Goal: Task Accomplishment & Management: Manage account settings

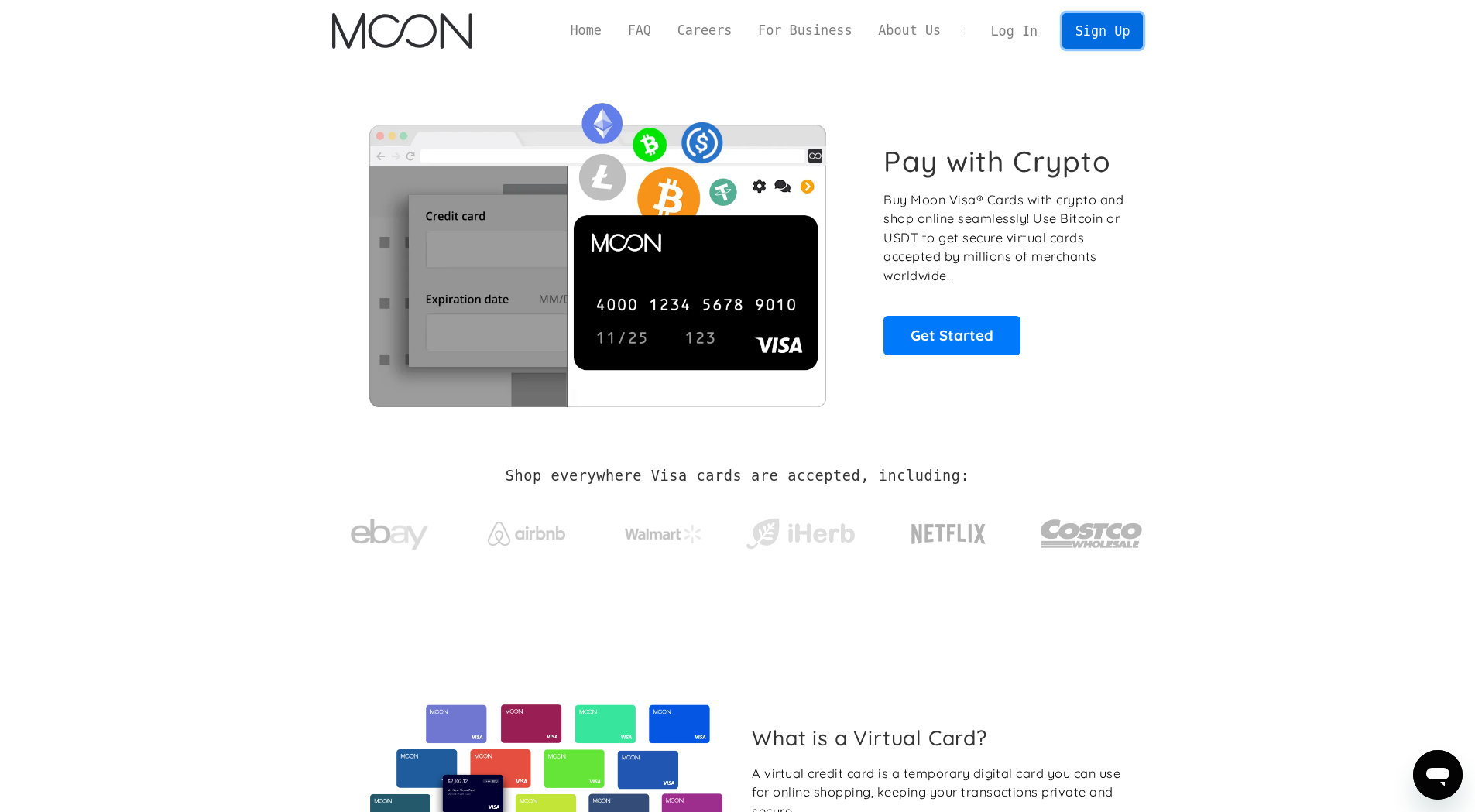
click at [1106, 40] on link "Sign Up" at bounding box center [1102, 30] width 81 height 35
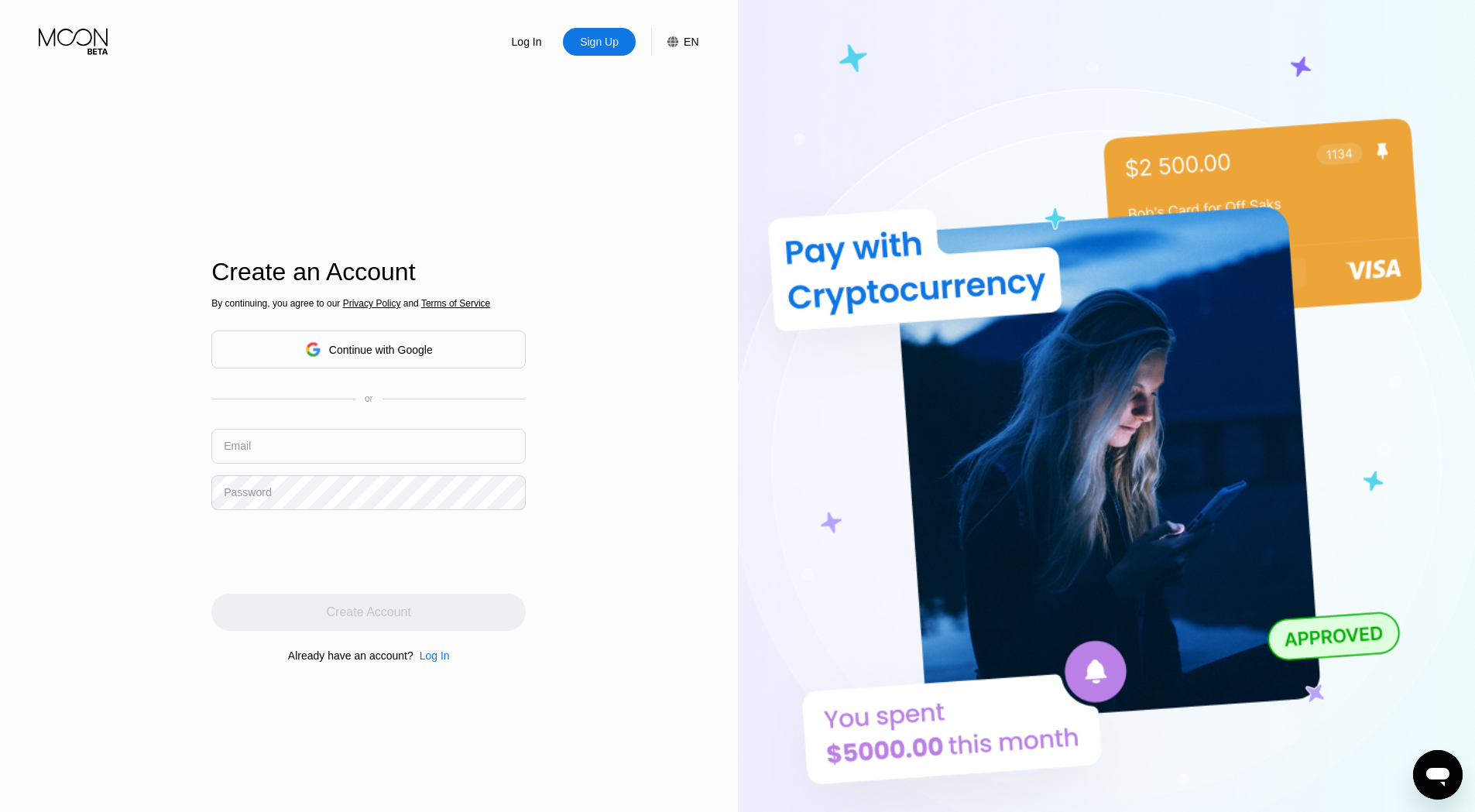
click at [440, 448] on input "text" at bounding box center [368, 446] width 314 height 35
click at [184, 161] on div "Log In Sign Up EN Language English Save Create an Account By continuing, you ag…" at bounding box center [369, 446] width 738 height 893
click at [321, 449] on input "text" at bounding box center [368, 446] width 314 height 35
paste input "Gabran@ro.ru"
type input "Gabran@ro.ru"
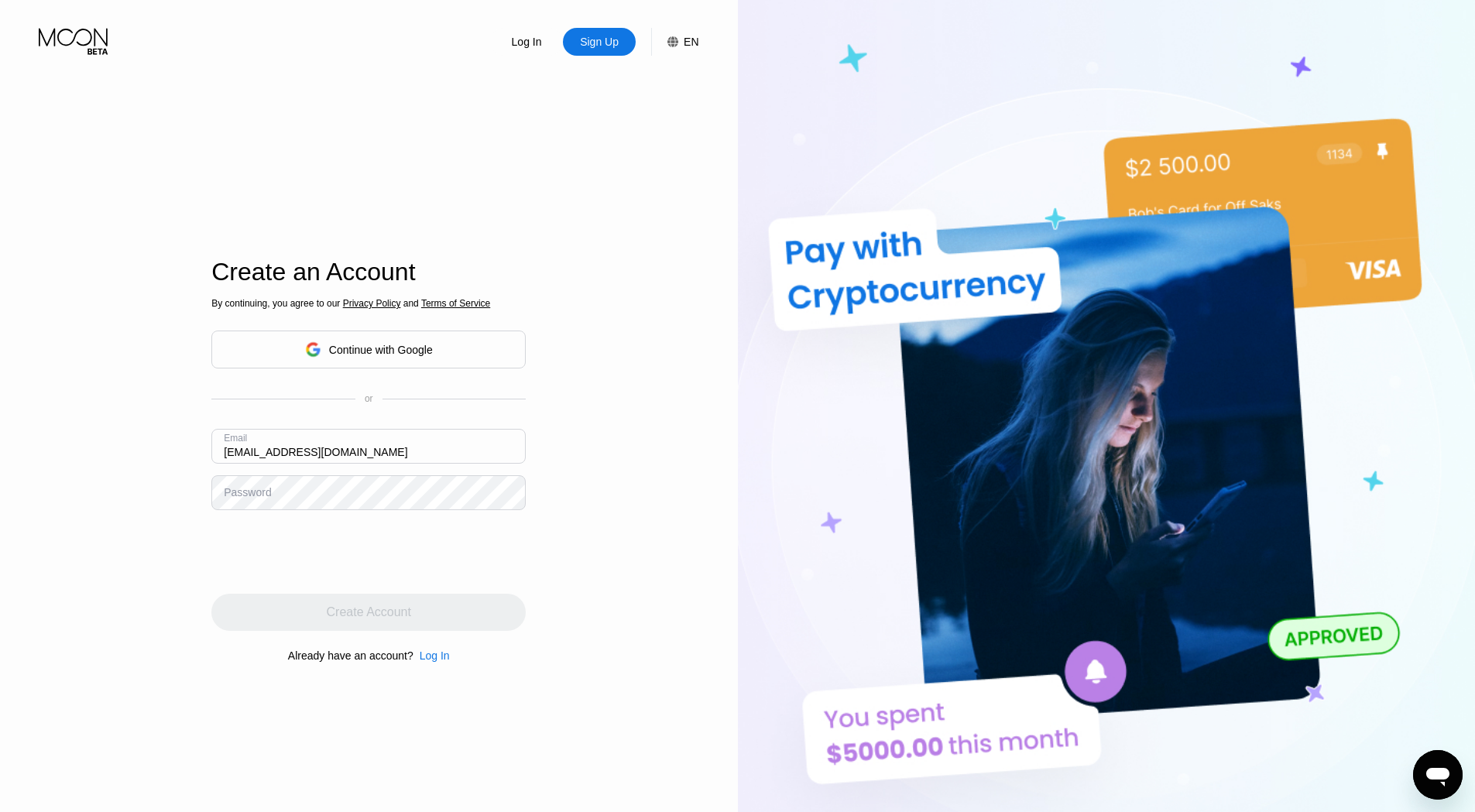
drag, startPoint x: 137, startPoint y: 348, endPoint x: 150, endPoint y: 351, distance: 13.3
click at [137, 348] on div "Log In Sign Up EN Language English Save Create an Account By continuing, you ag…" at bounding box center [369, 446] width 738 height 893
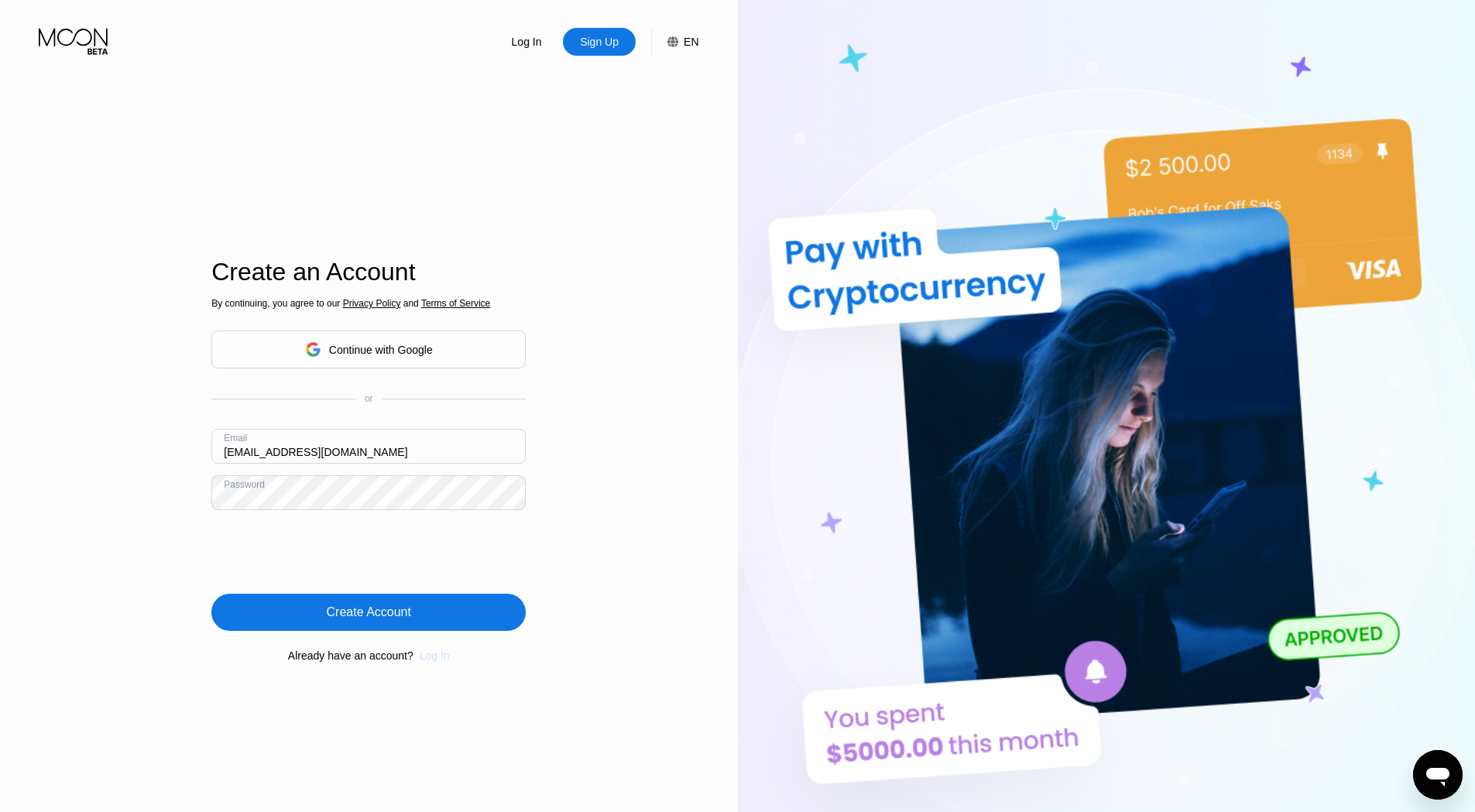
click at [426, 662] on div "Log In" at bounding box center [434, 655] width 30 height 12
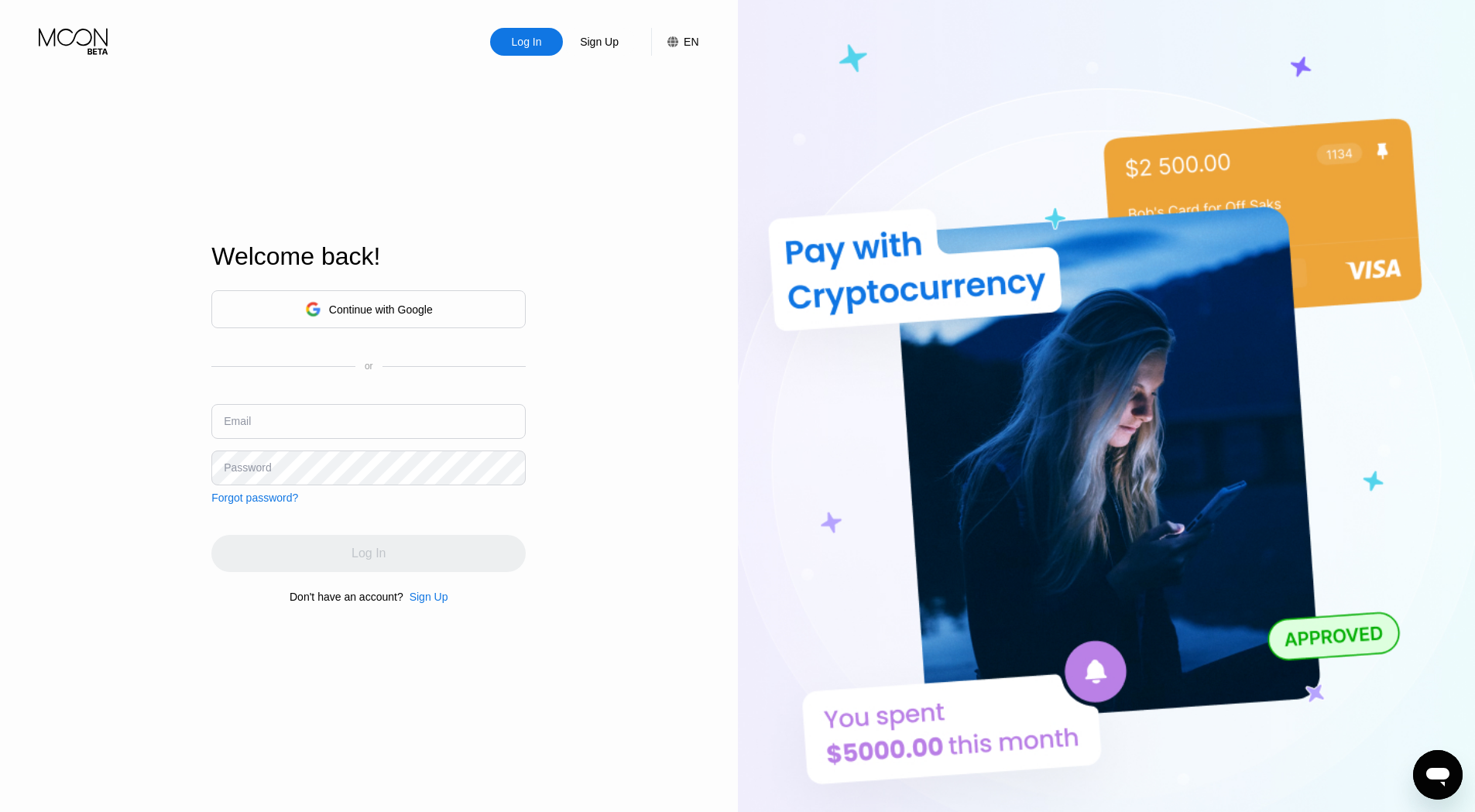
click at [682, 48] on div "EN" at bounding box center [683, 41] width 31 height 27
click at [656, 124] on img at bounding box center [659, 118] width 15 height 15
click at [661, 124] on img at bounding box center [659, 118] width 15 height 15
click at [619, 366] on div "Log In Sign Up EN Language English Save Welcome back! Continue with Google or E…" at bounding box center [369, 446] width 738 height 893
click at [596, 412] on div "Log In Sign Up EN Language English Save Welcome back! Continue with Google or E…" at bounding box center [369, 446] width 738 height 893
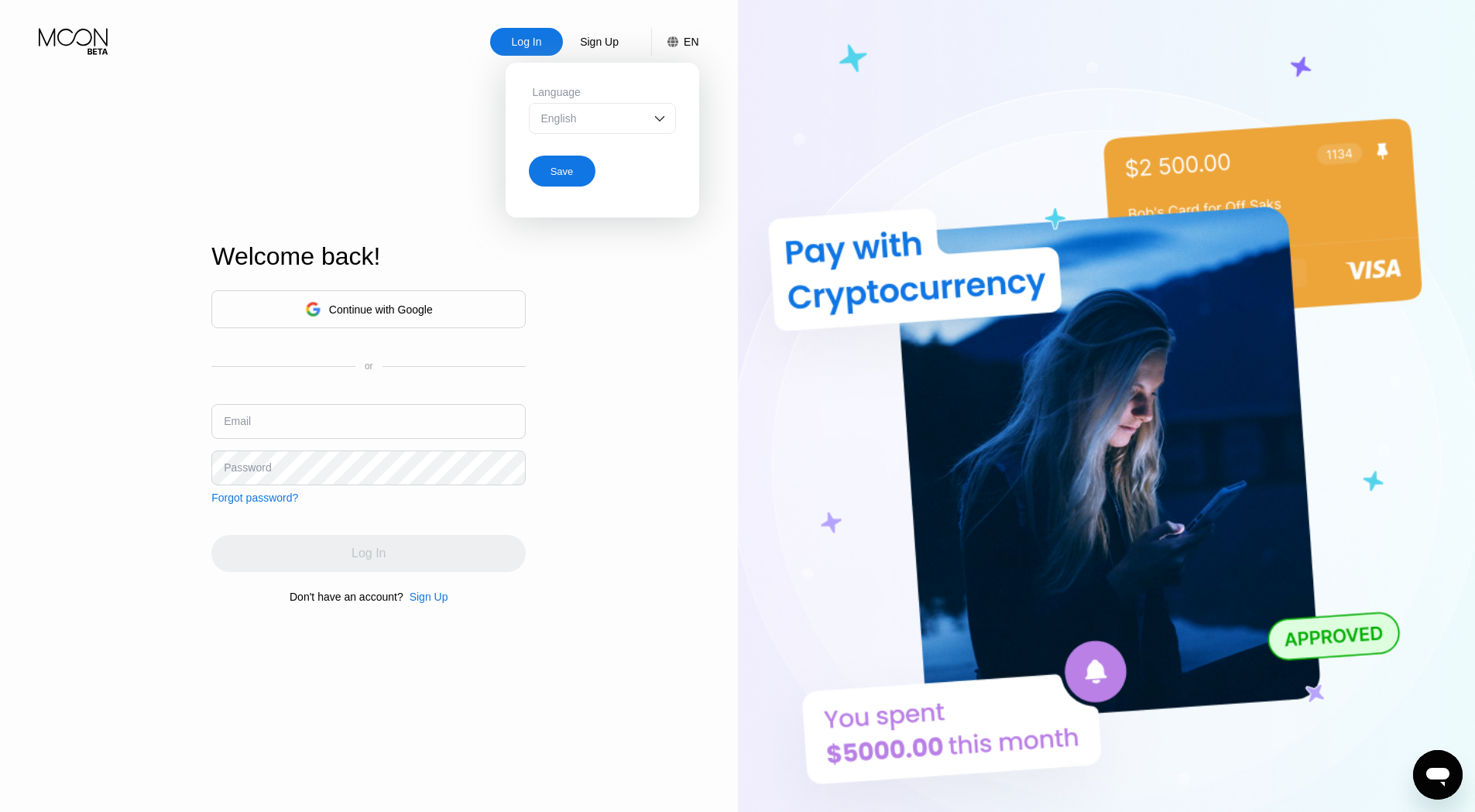
click at [221, 427] on input "text" at bounding box center [368, 421] width 314 height 35
drag, startPoint x: 41, startPoint y: 314, endPoint x: 132, endPoint y: 393, distance: 120.5
click at [40, 313] on div "Log In Sign Up EN Language English Save Welcome back! Continue with Google or E…" at bounding box center [369, 446] width 738 height 893
click at [297, 433] on input "text" at bounding box center [368, 421] width 314 height 35
paste input "Gabran@ro.ru"
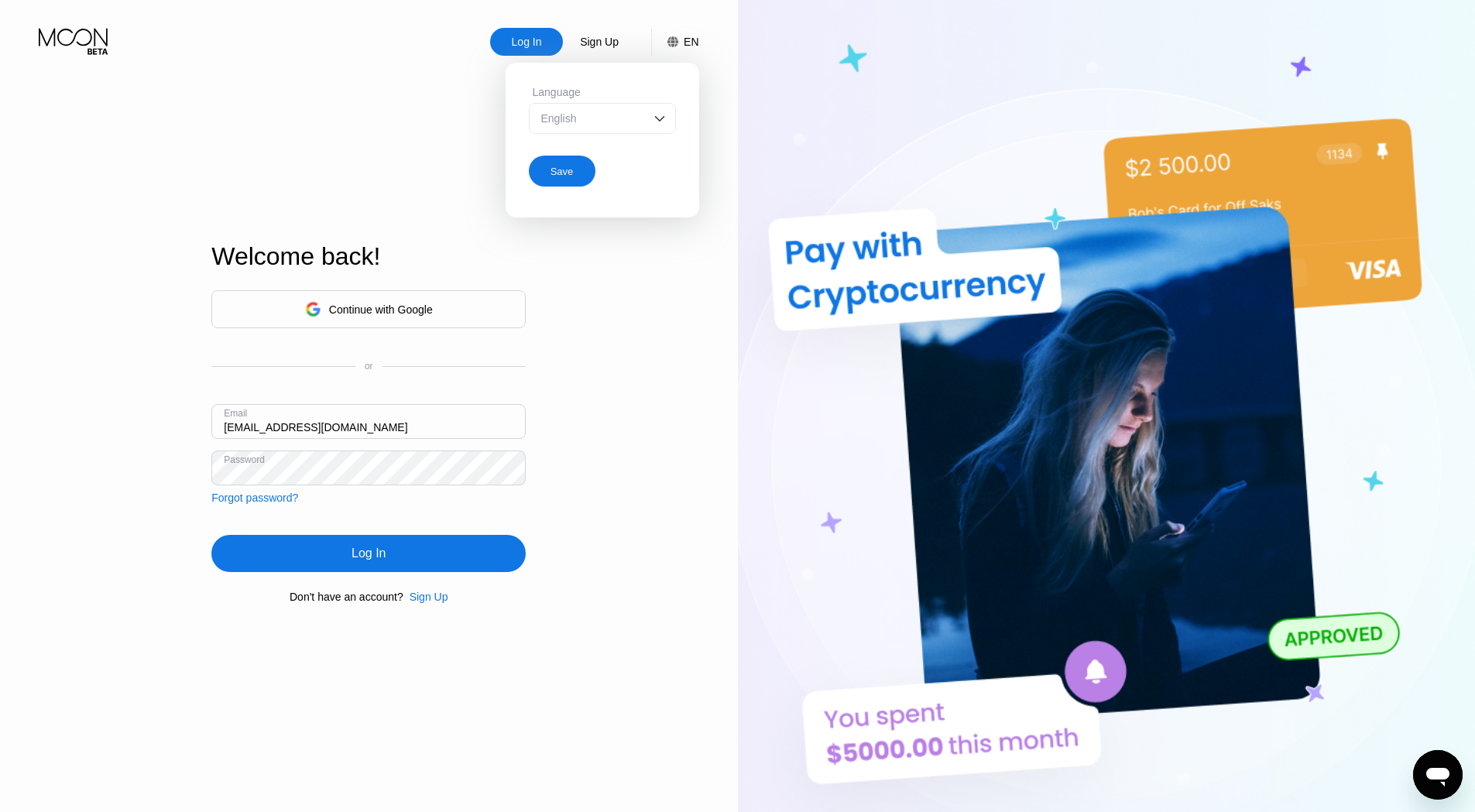
type input "Gabran@ro.ru"
click at [349, 562] on div "Log In" at bounding box center [368, 553] width 314 height 37
